Goal: Information Seeking & Learning: Learn about a topic

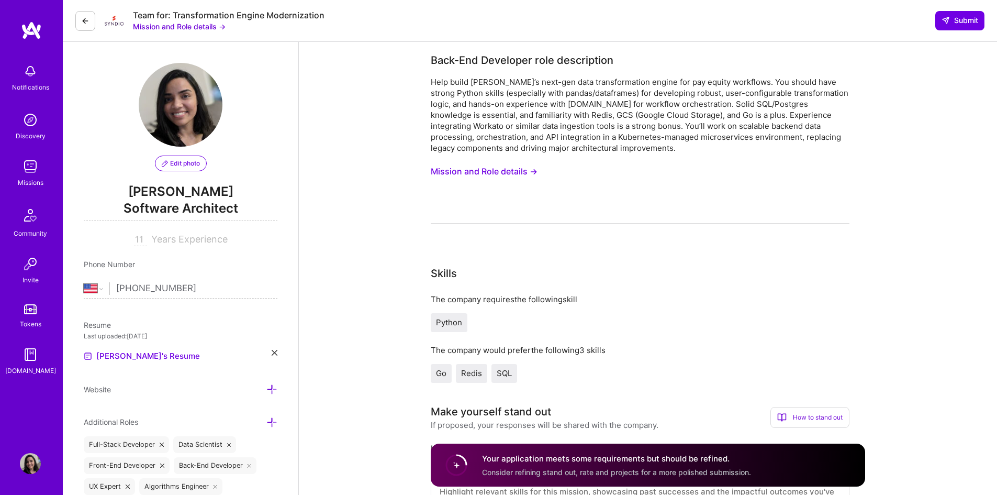
select select "US"
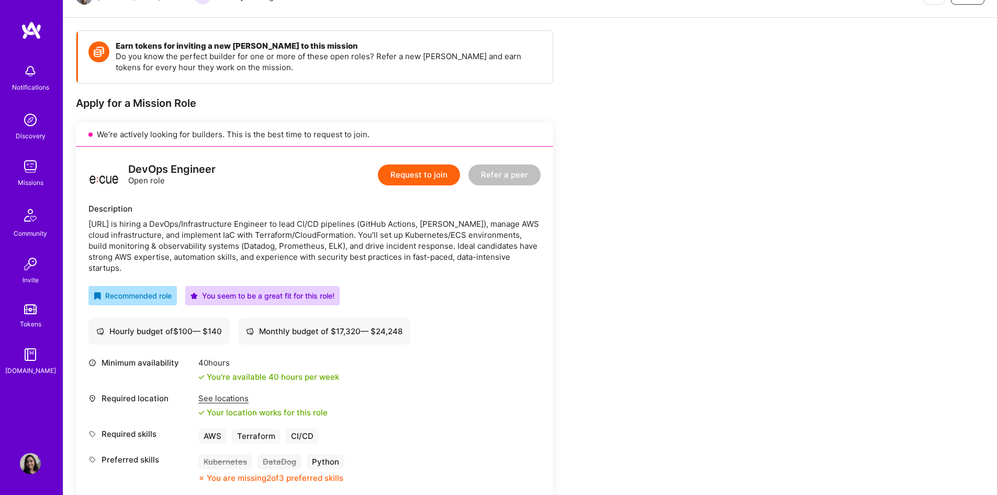
scroll to position [262, 0]
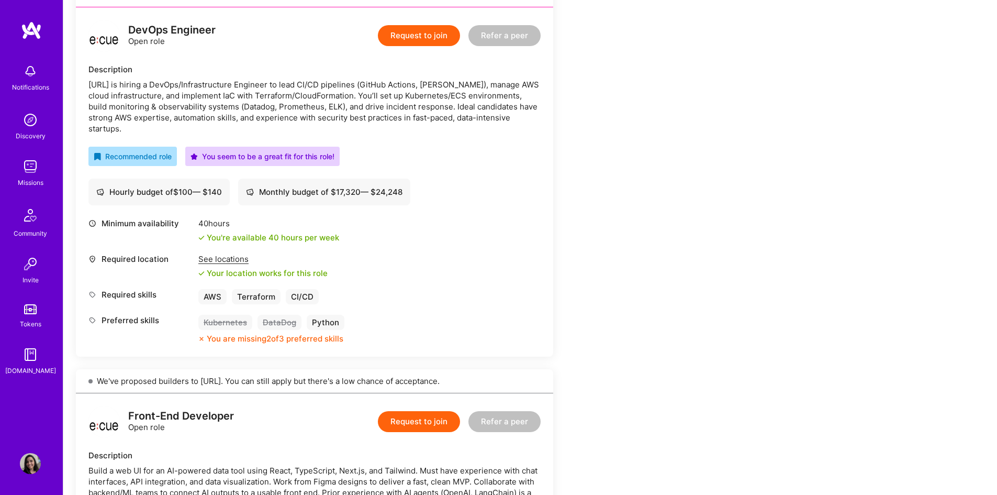
click at [381, 95] on div "[URL] is hiring a DevOps/Infrastructure Engineer to lead CI/CD pipelines (GitHu…" at bounding box center [314, 106] width 452 height 55
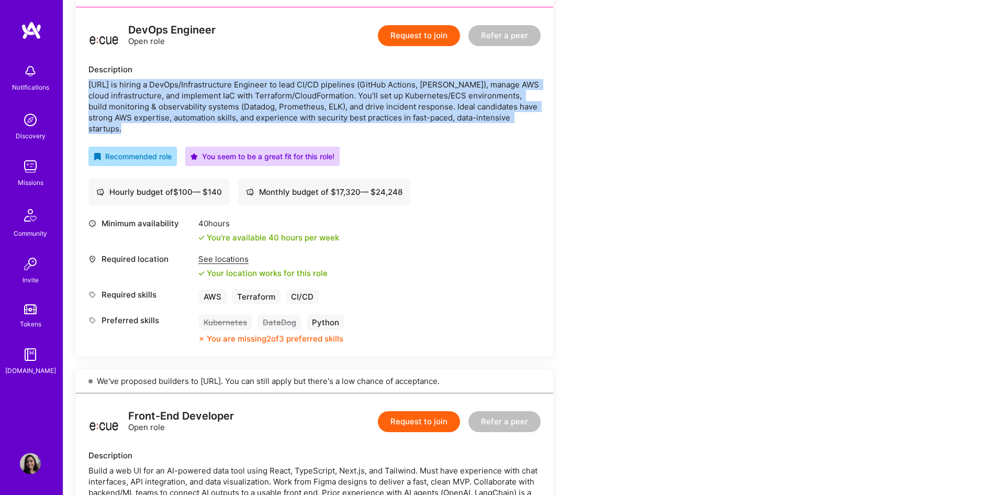
click at [381, 95] on div "[URL] is hiring a DevOps/Infrastructure Engineer to lead CI/CD pipelines (GitHu…" at bounding box center [314, 106] width 452 height 55
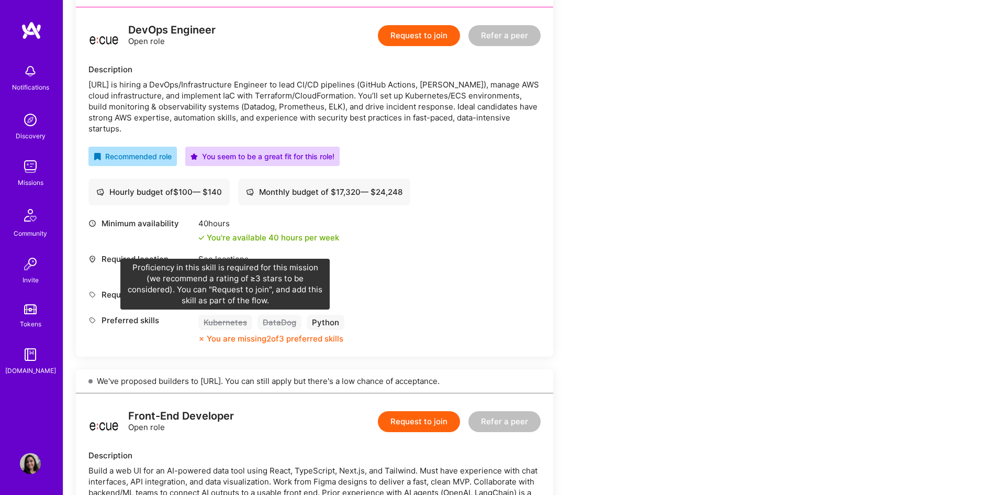
click at [227, 320] on div "Kubernetes" at bounding box center [225, 322] width 54 height 15
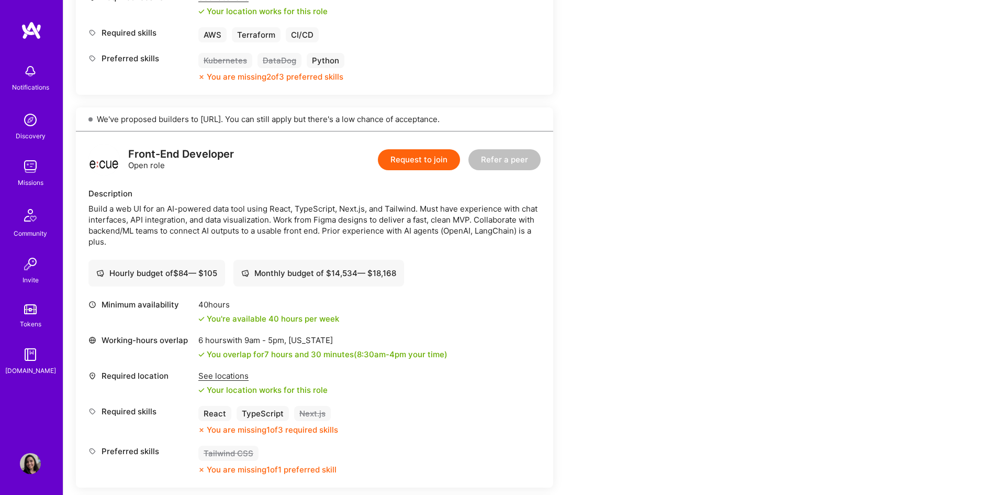
scroll to position [611, 0]
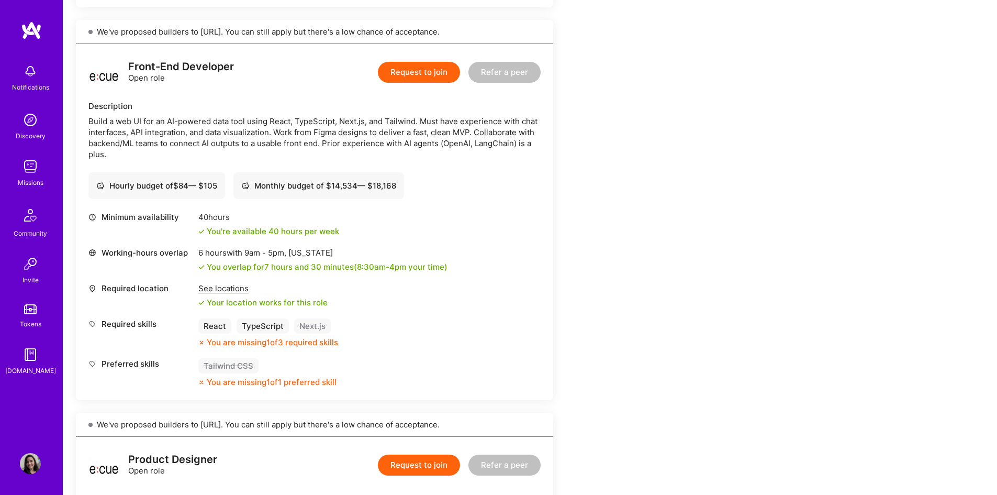
click at [114, 138] on div "Build a web UI for an AI-powered data tool using React, TypeScript, Next.js, an…" at bounding box center [314, 138] width 452 height 44
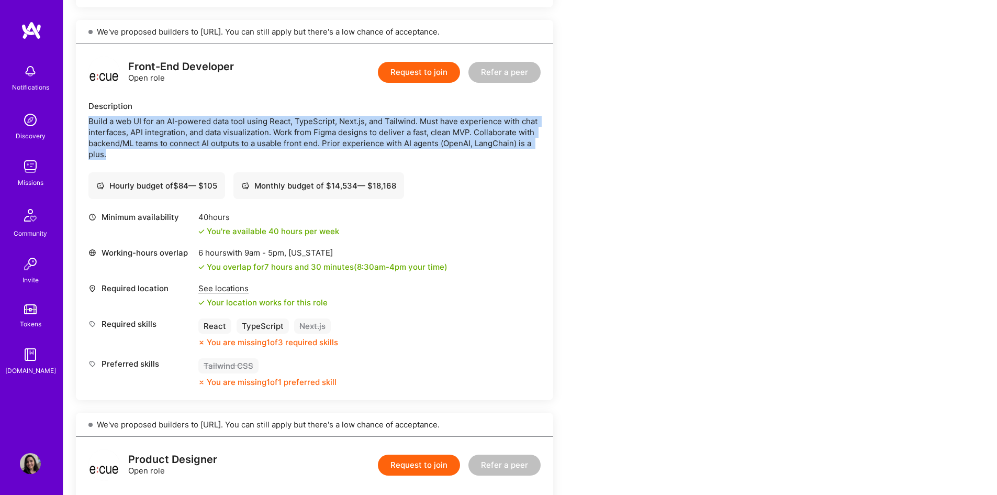
click at [114, 138] on div "Build a web UI for an AI-powered data tool using React, TypeScript, Next.js, an…" at bounding box center [314, 138] width 452 height 44
click at [253, 123] on div "Build a web UI for an AI-powered data tool using React, TypeScript, Next.js, an…" at bounding box center [314, 138] width 452 height 44
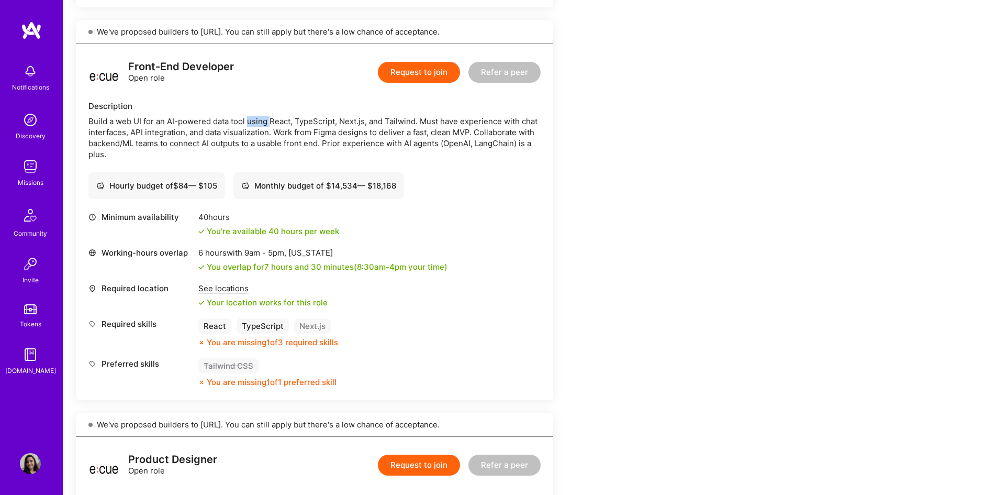
click at [253, 123] on div "Build a web UI for an AI-powered data tool using React, TypeScript, Next.js, an…" at bounding box center [314, 138] width 452 height 44
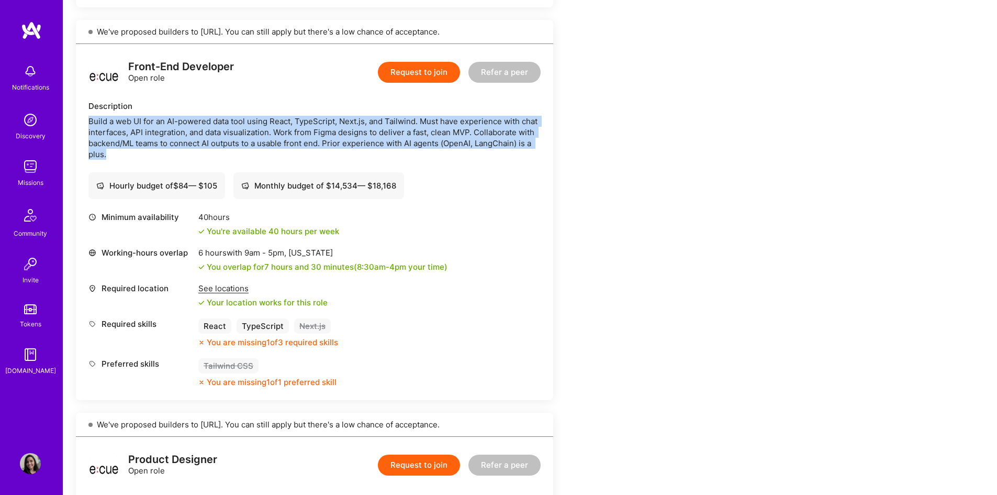
click at [253, 123] on div "Build a web UI for an AI-powered data tool using React, TypeScript, Next.js, an…" at bounding box center [314, 138] width 452 height 44
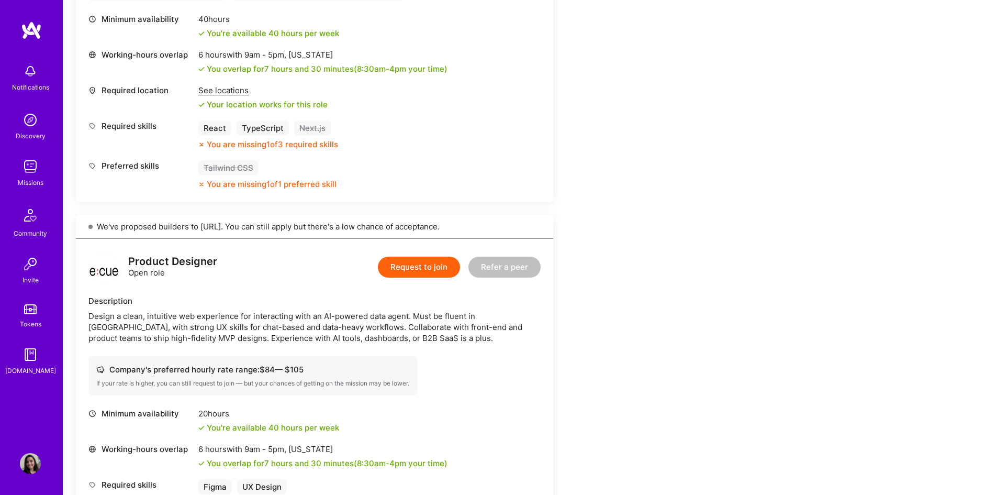
scroll to position [873, 0]
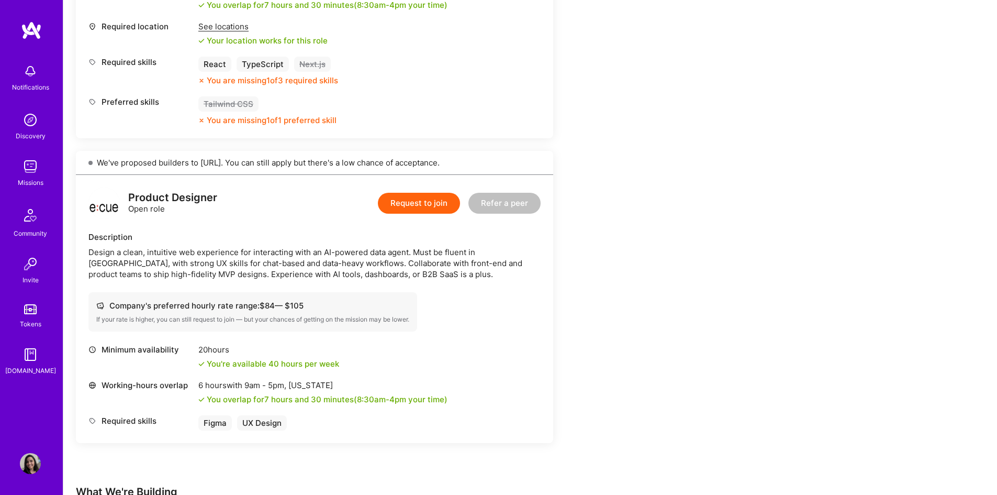
click at [228, 265] on div "Design a clean, intuitive web experience for interacting with an AI-powered dat…" at bounding box center [314, 263] width 452 height 33
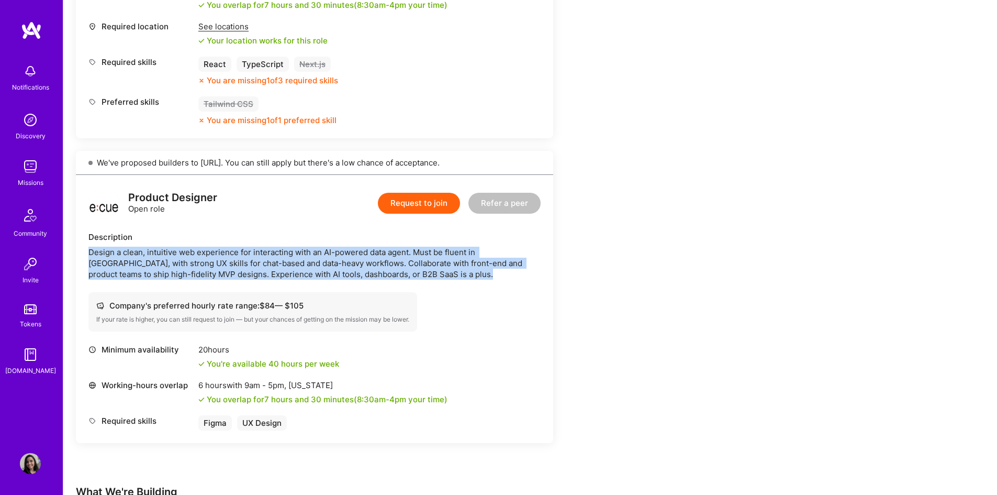
click at [228, 265] on div "Design a clean, intuitive web experience for interacting with an AI-powered dat…" at bounding box center [314, 263] width 452 height 33
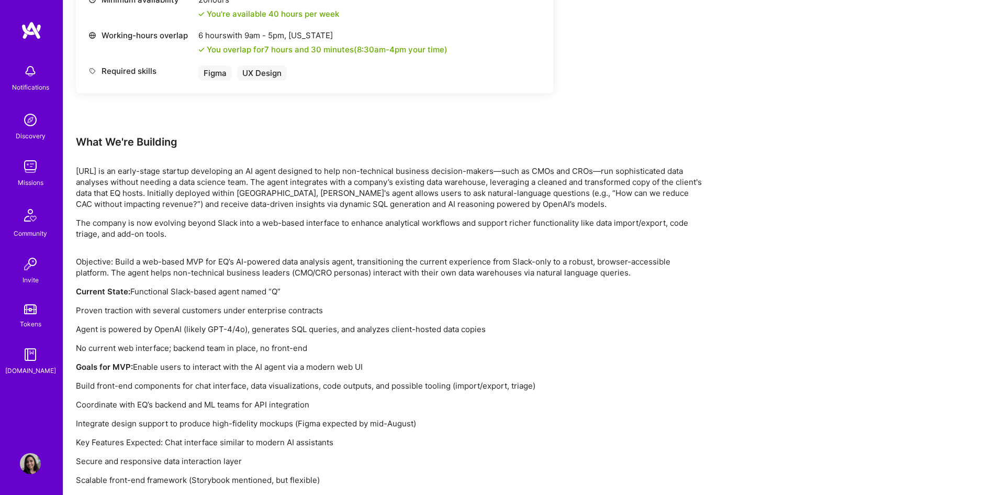
scroll to position [1265, 0]
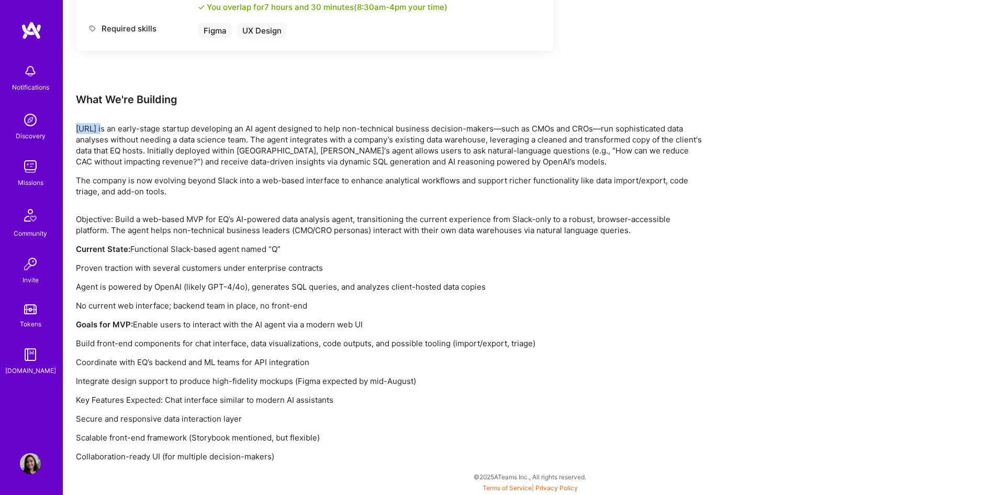
drag, startPoint x: 76, startPoint y: 130, endPoint x: 104, endPoint y: 126, distance: 28.1
click at [104, 126] on p "[URL] is an early-stage startup developing an AI agent designed to help non-tec…" at bounding box center [390, 145] width 628 height 44
copy p "[URL]"
